Goal: Information Seeking & Learning: Compare options

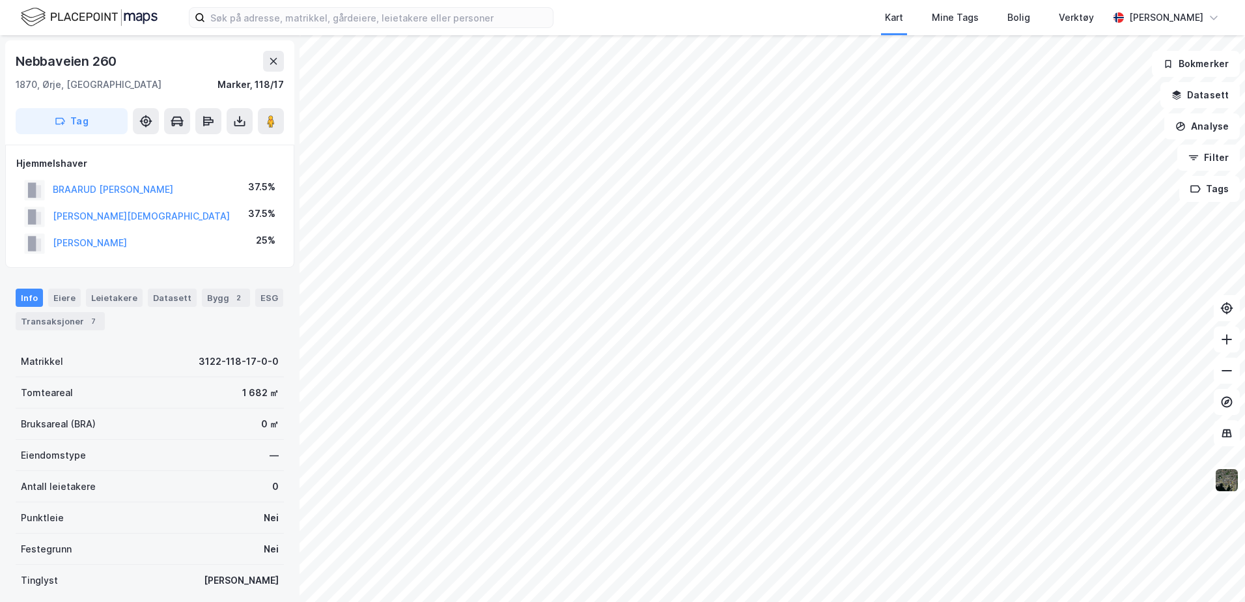
click at [236, 135] on div "Nebbaveien 260 1870, [GEOGRAPHIC_DATA], Østfold Marker, 118/17 Tag Hjemmelshave…" at bounding box center [622, 318] width 1245 height 566
